Goal: Book appointment/travel/reservation

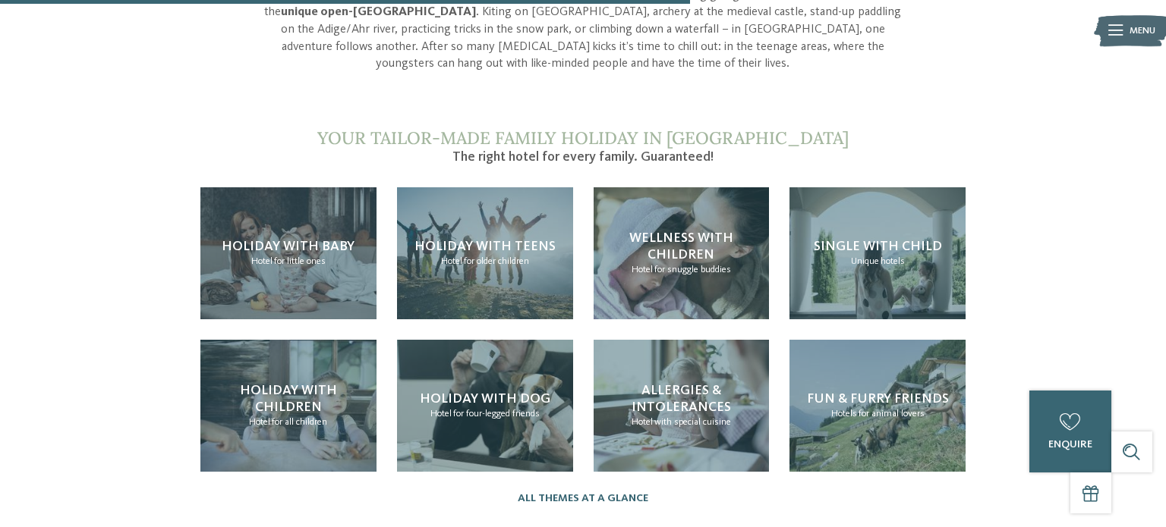
scroll to position [1363, 0]
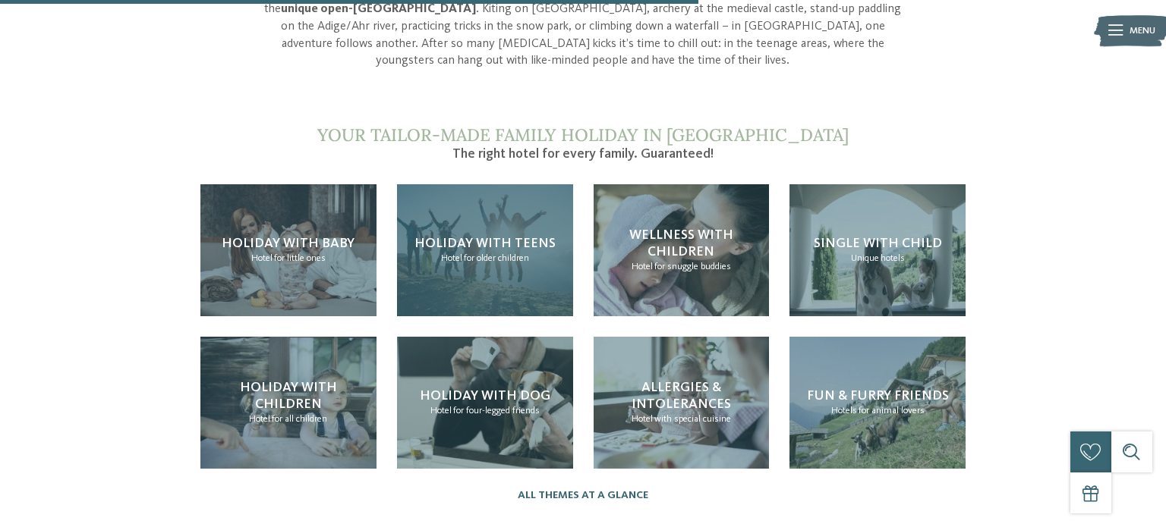
click at [524, 208] on div "Holiday with teens Hotel for older children" at bounding box center [485, 250] width 176 height 132
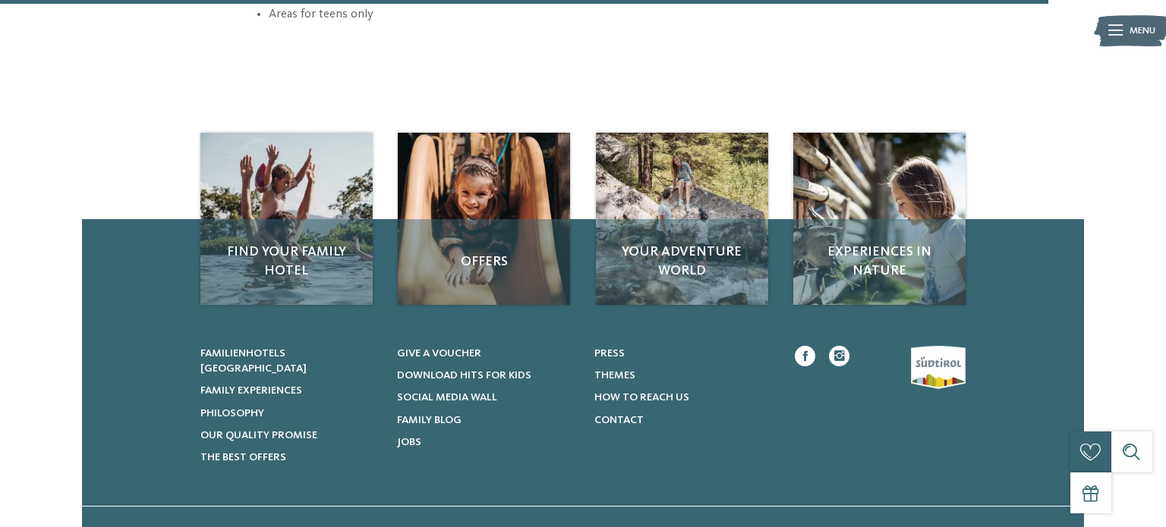
scroll to position [2047, 0]
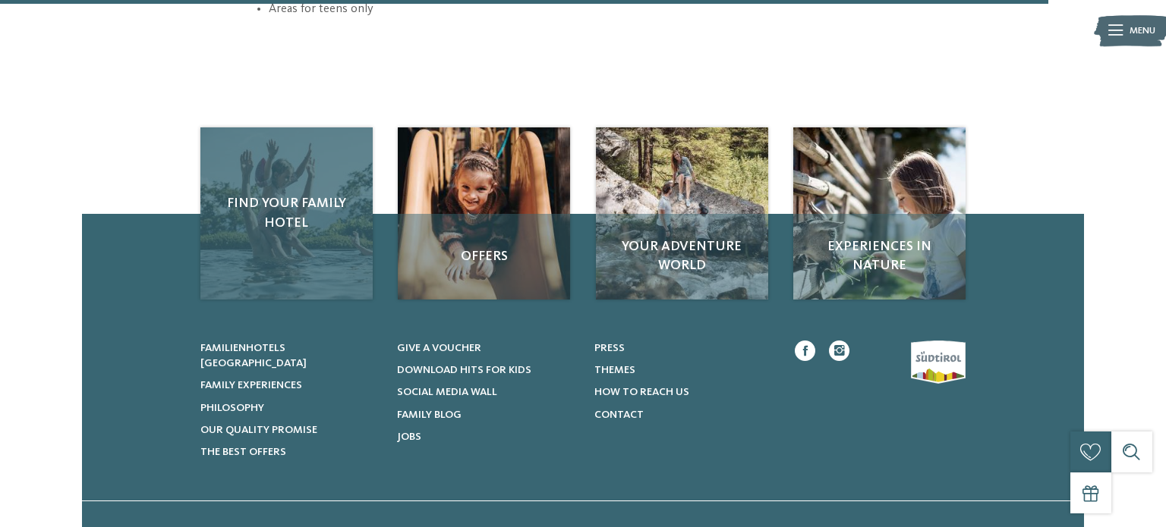
click at [307, 208] on span "Find your family hotel" at bounding box center [286, 213] width 145 height 38
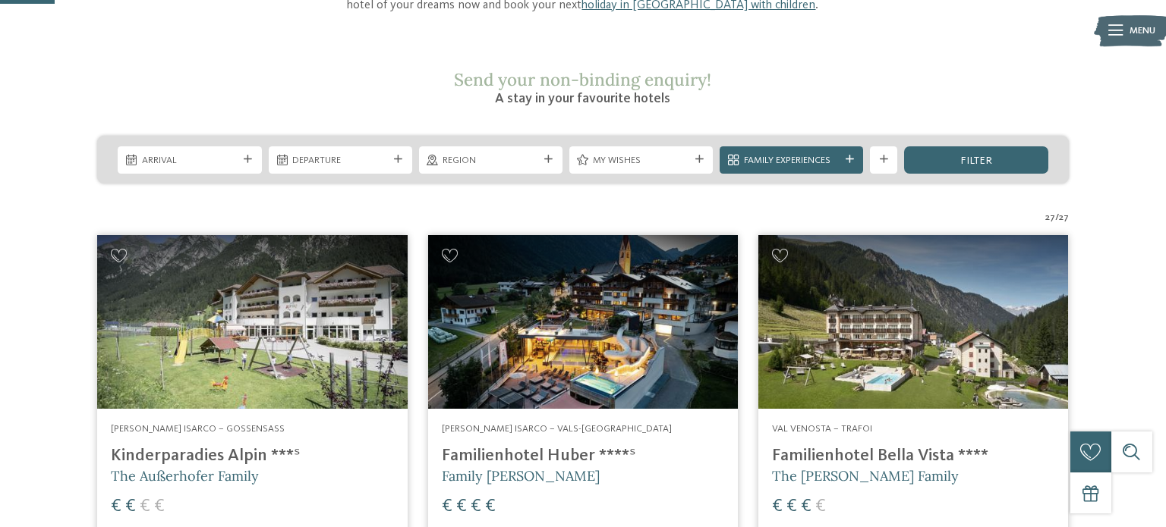
scroll to position [220, 0]
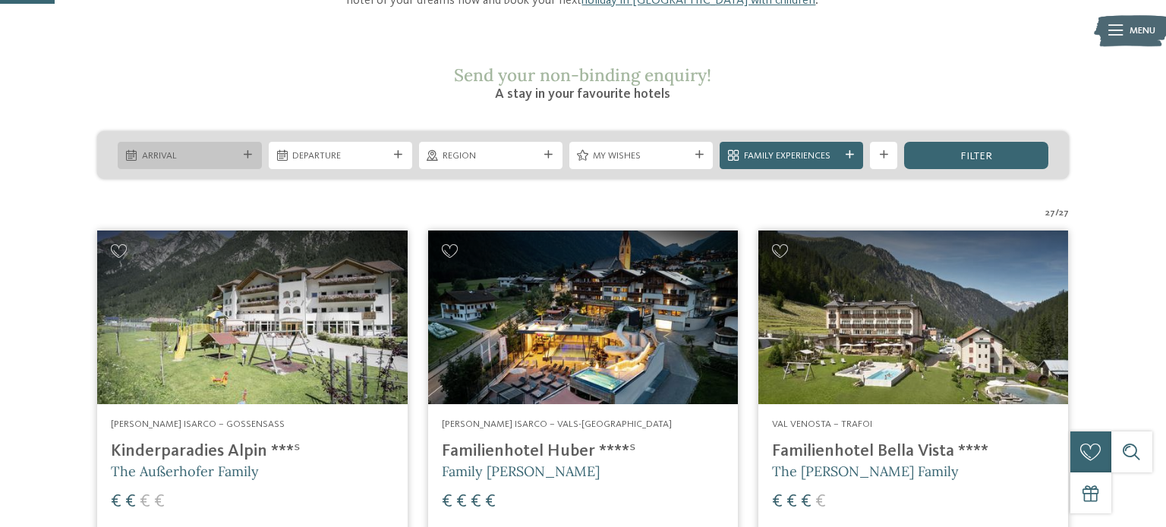
click at [249, 151] on icon at bounding box center [248, 155] width 8 height 8
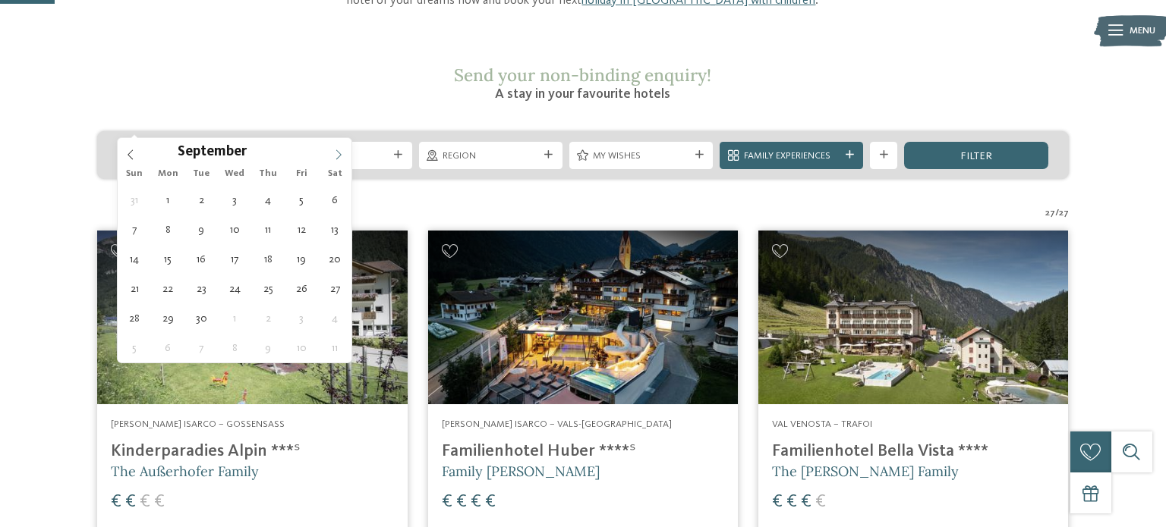
click at [335, 151] on icon at bounding box center [338, 154] width 11 height 11
type input "****"
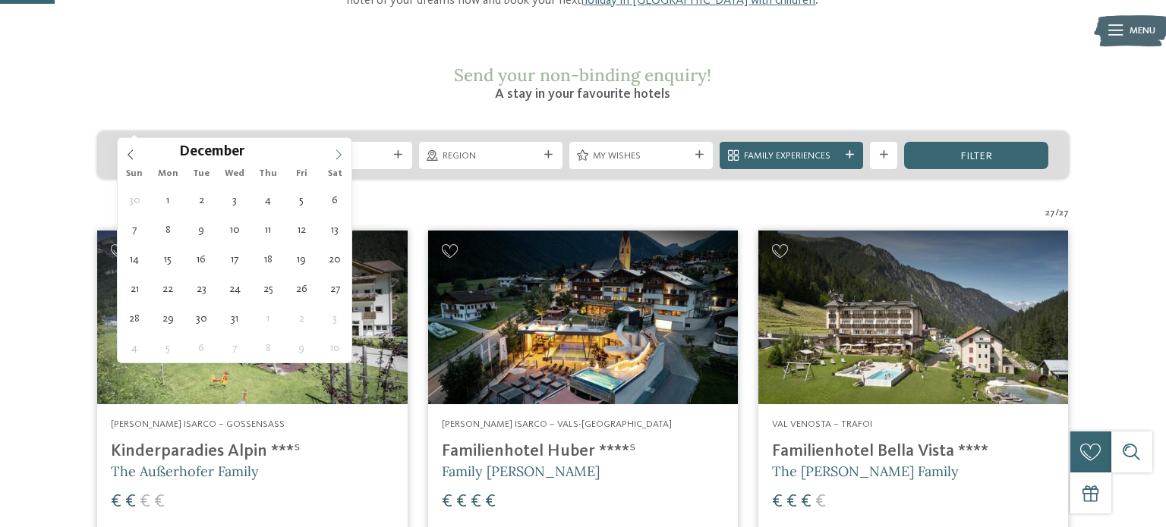
click at [335, 151] on icon at bounding box center [338, 154] width 11 height 11
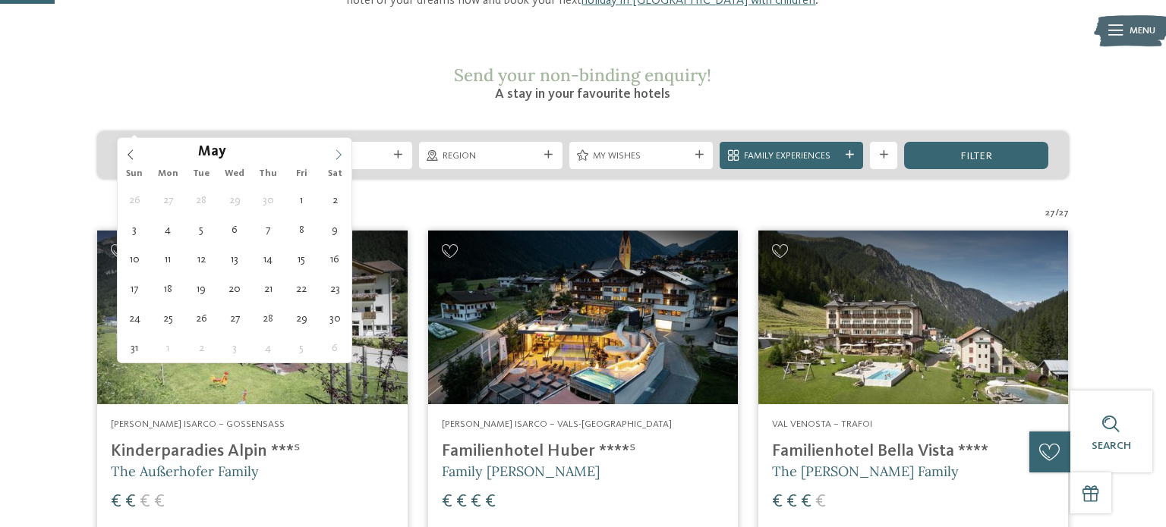
click at [335, 151] on icon at bounding box center [338, 154] width 11 height 11
click at [129, 155] on icon at bounding box center [130, 154] width 11 height 11
type div "[DATE]"
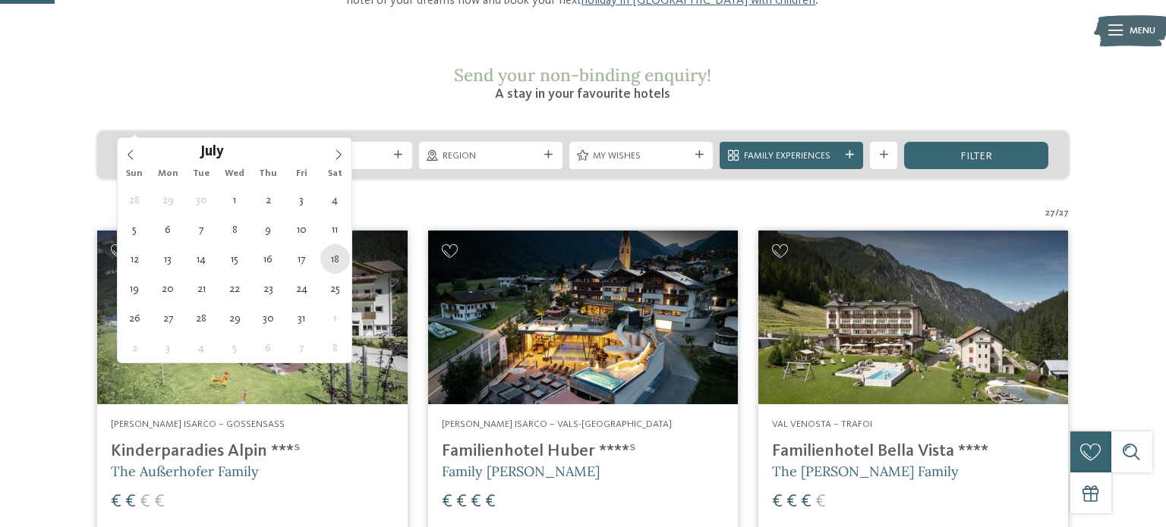
type input "****"
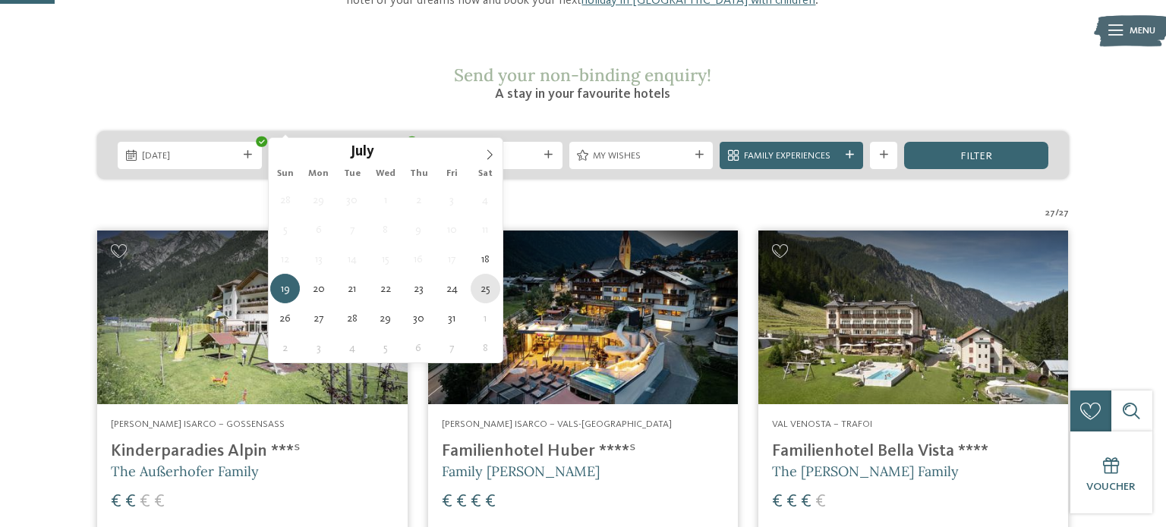
type div "[DATE]"
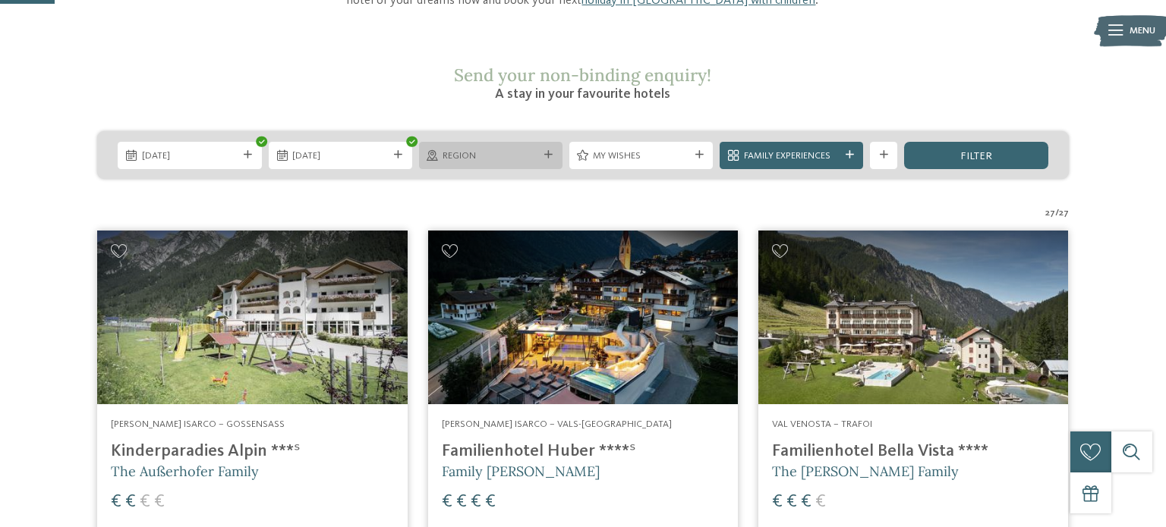
click at [553, 151] on div at bounding box center [549, 155] width 14 height 8
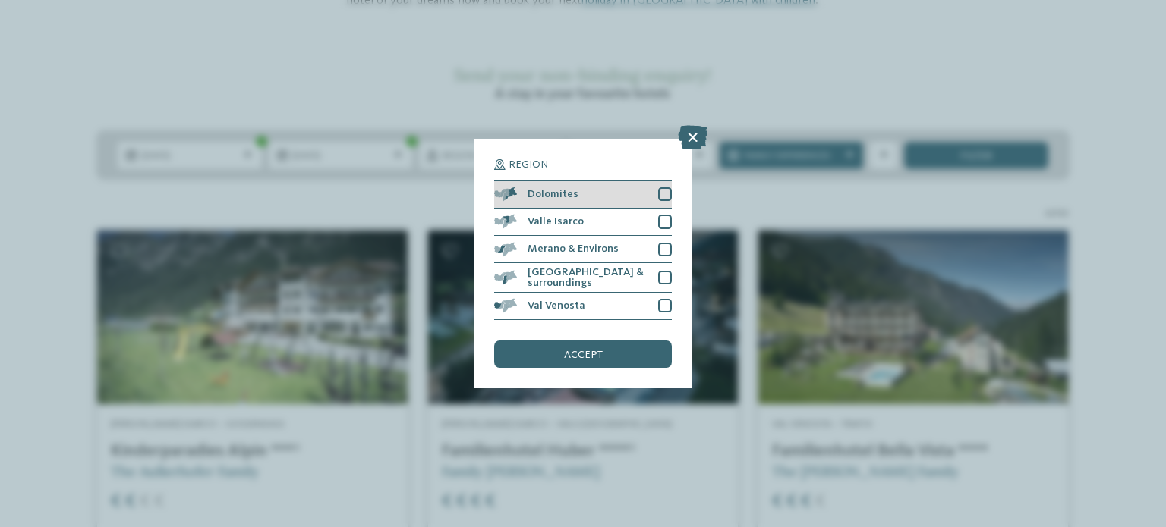
click at [661, 195] on div at bounding box center [665, 194] width 14 height 14
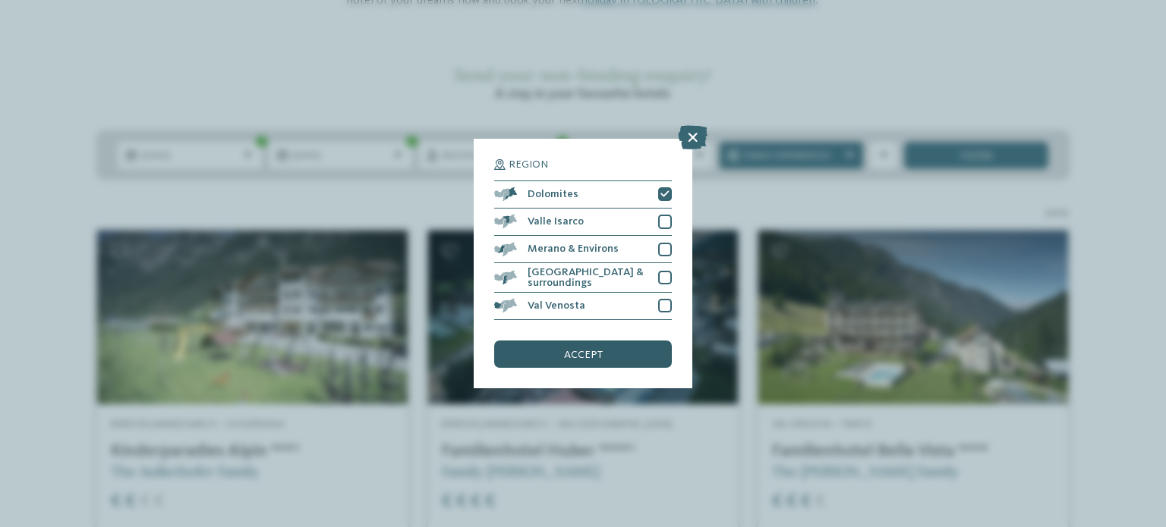
click at [608, 350] on div "accept" at bounding box center [583, 354] width 178 height 27
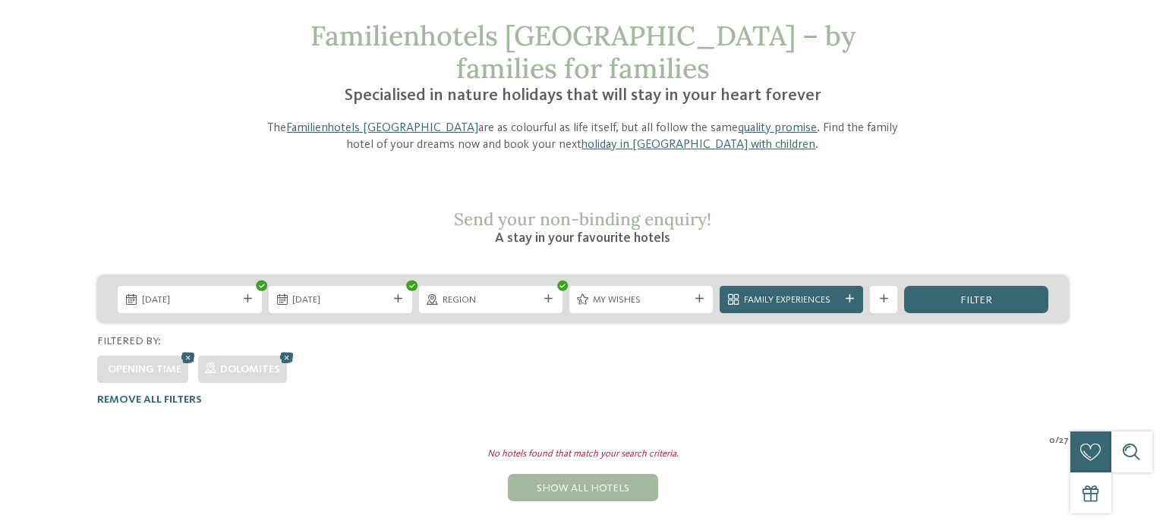
scroll to position [0, 0]
